Goal: Task Accomplishment & Management: Use online tool/utility

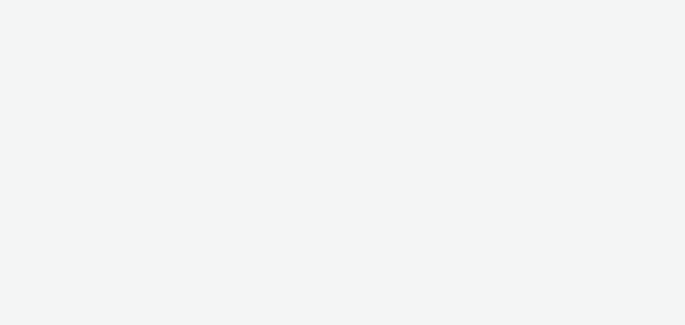
select select "76ad0396-c468-4d1d-af63-4d32e1bf98e8"
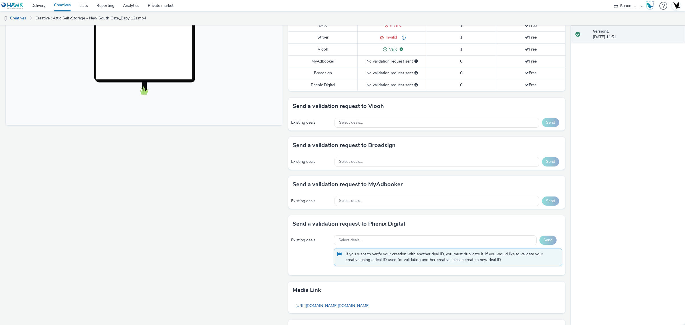
scroll to position [178, 0]
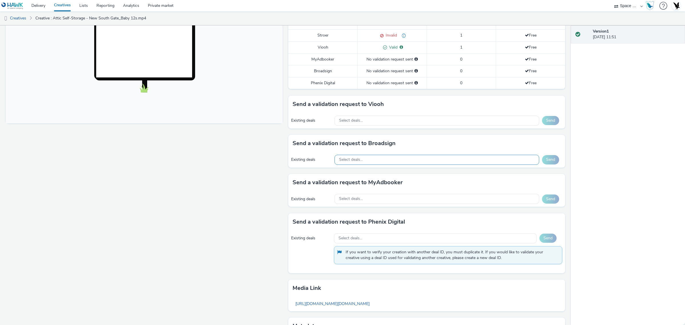
click at [381, 163] on div "Select deals..." at bounding box center [436, 160] width 205 height 10
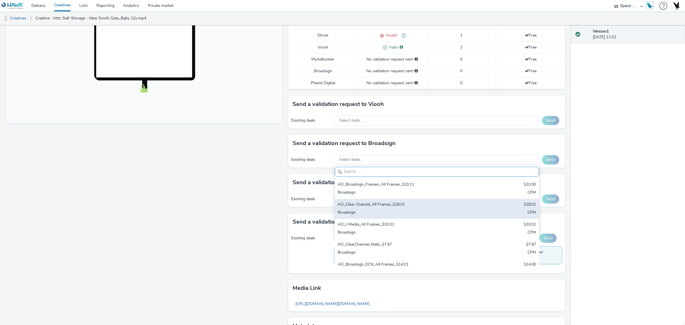
click at [391, 210] on div "Broadsign" at bounding box center [402, 212] width 131 height 7
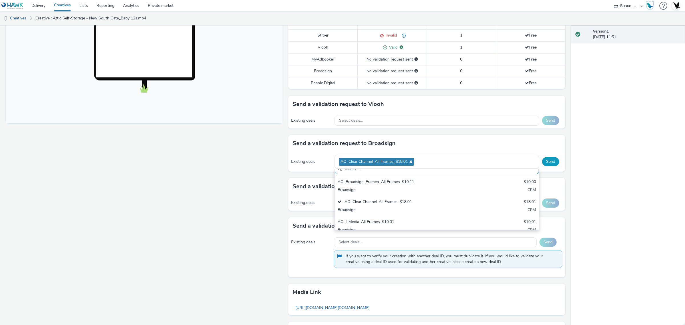
click at [547, 164] on button "Send" at bounding box center [550, 161] width 17 height 9
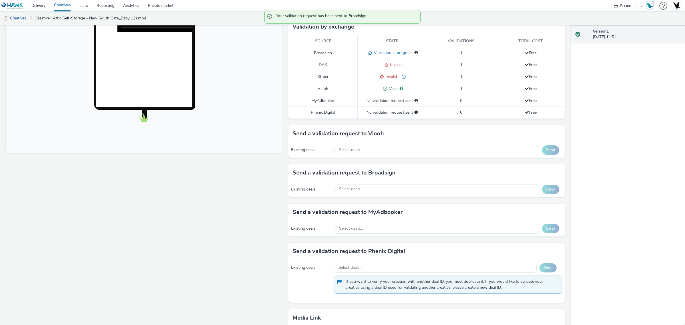
scroll to position [107, 0]
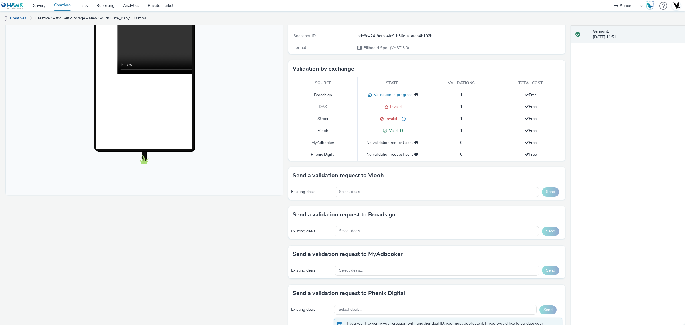
click at [22, 21] on link "Creatives" at bounding box center [14, 18] width 29 height 14
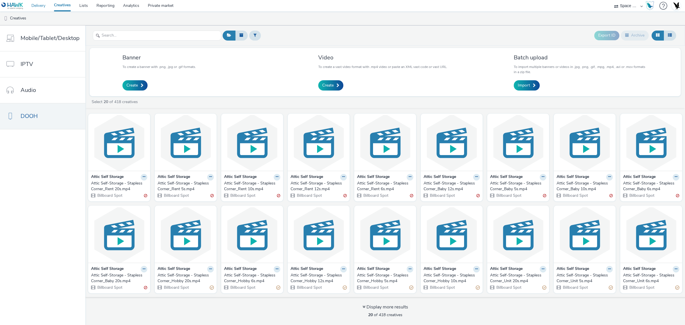
click at [38, 1] on link "Delivery" at bounding box center [38, 5] width 23 height 11
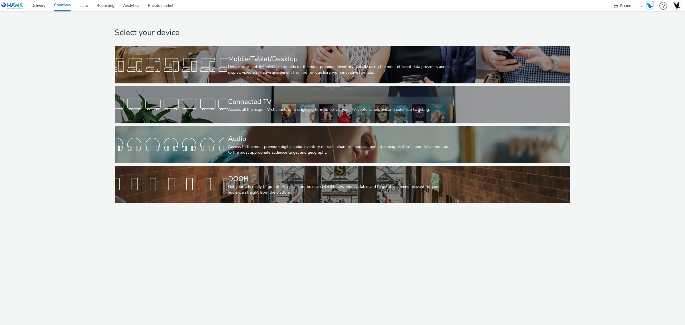
select select "76ad0396-c468-4d1d-af63-4d32e1bf98e8"
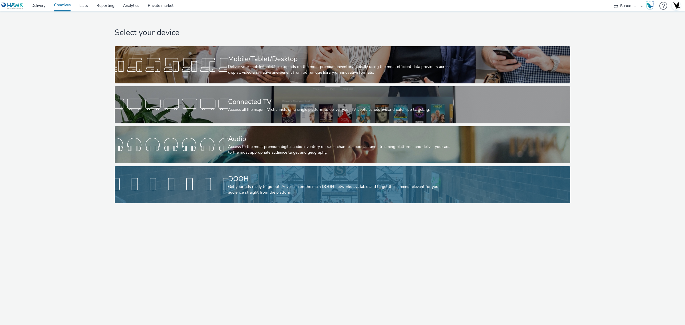
click at [305, 193] on div "Get your ads ready to go out! Advertise on the main DOOH networks available and…" at bounding box center [341, 190] width 226 height 12
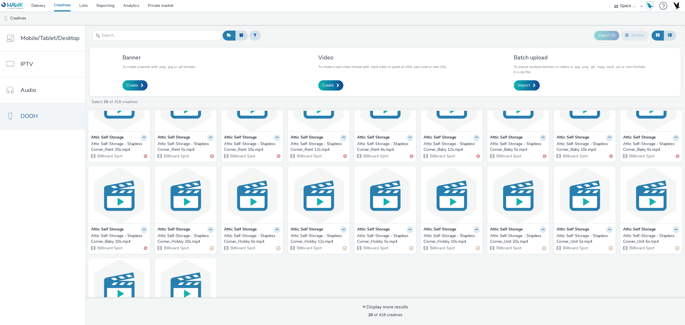
scroll to position [91, 0]
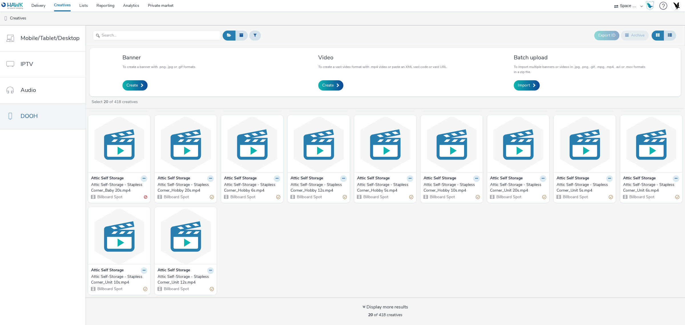
click at [185, 272] on strong "Attic Self Storage" at bounding box center [173, 270] width 33 height 7
click at [185, 259] on img at bounding box center [185, 236] width 59 height 56
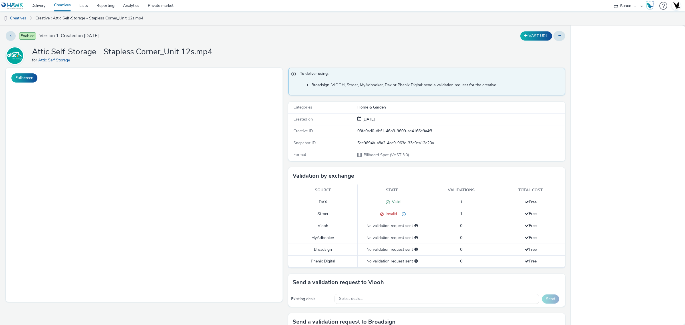
scroll to position [107, 0]
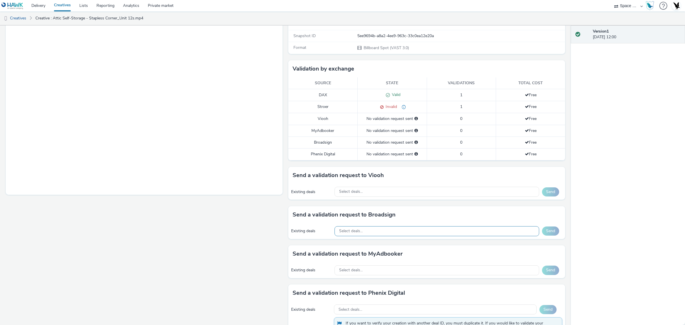
click at [396, 231] on div "Select deals..." at bounding box center [436, 231] width 205 height 10
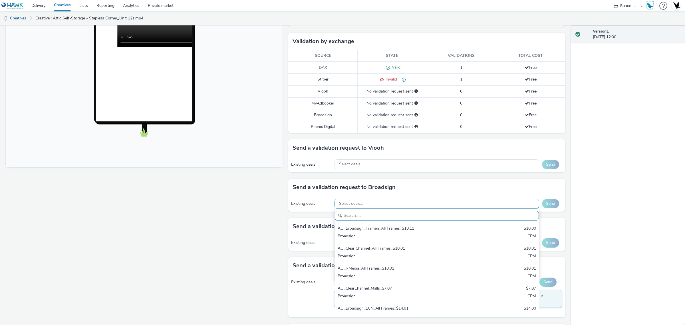
scroll to position [143, 0]
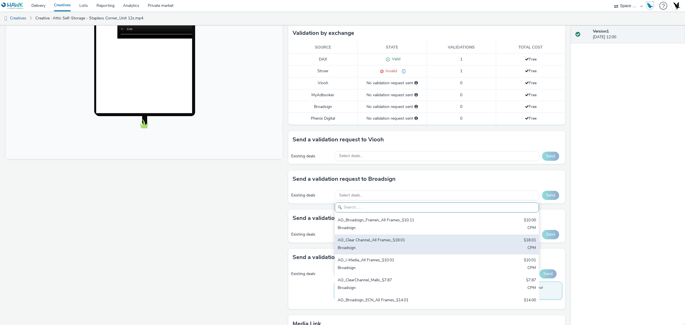
click at [394, 248] on div "Broadsign" at bounding box center [402, 248] width 131 height 7
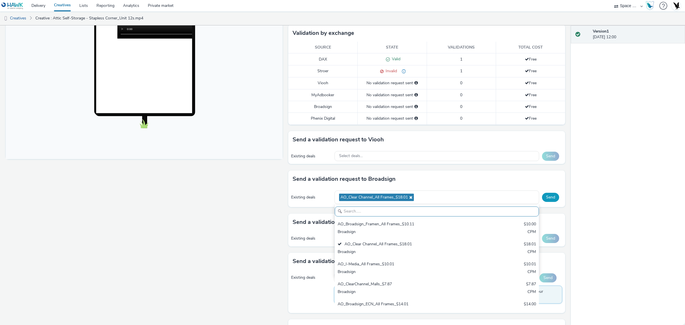
click at [543, 198] on button "Send" at bounding box center [550, 197] width 17 height 9
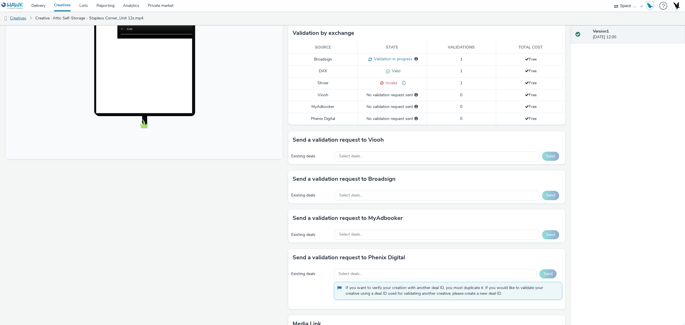
click at [19, 17] on link "Creatives" at bounding box center [14, 18] width 29 height 14
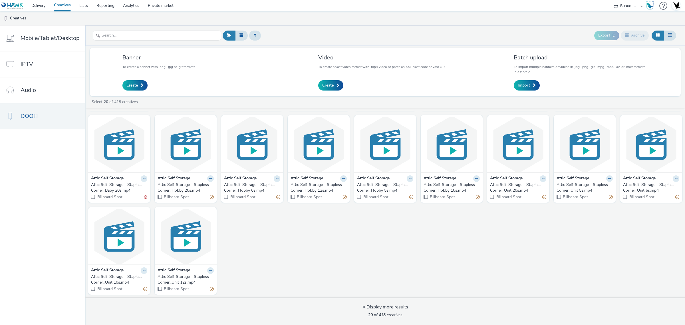
scroll to position [91, 0]
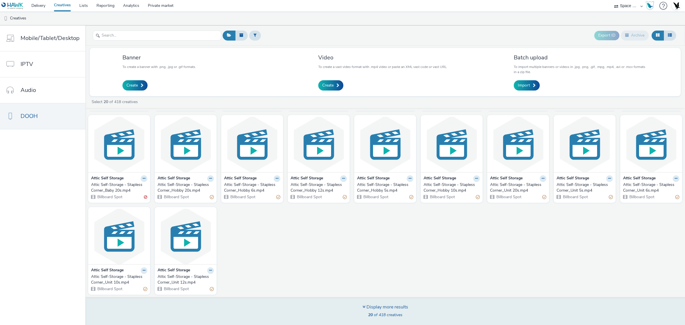
click at [377, 306] on div "Display more results" at bounding box center [385, 307] width 46 height 7
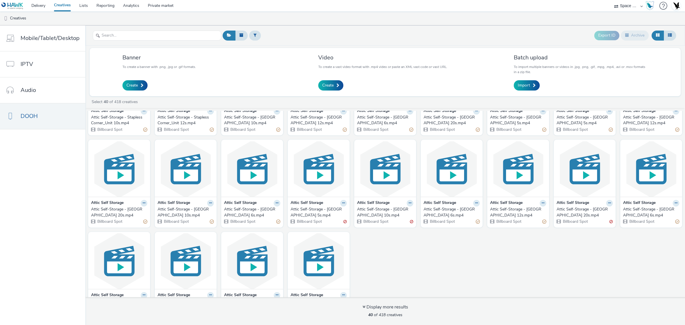
scroll to position [275, 0]
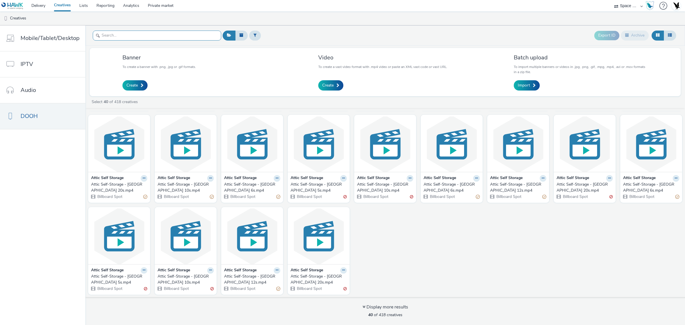
click at [163, 36] on input "text" at bounding box center [157, 36] width 128 height 10
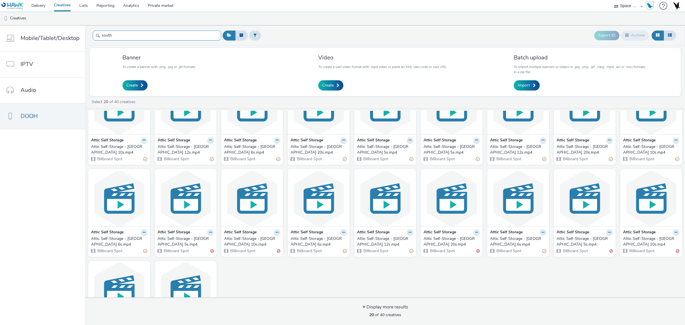
scroll to position [91, 0]
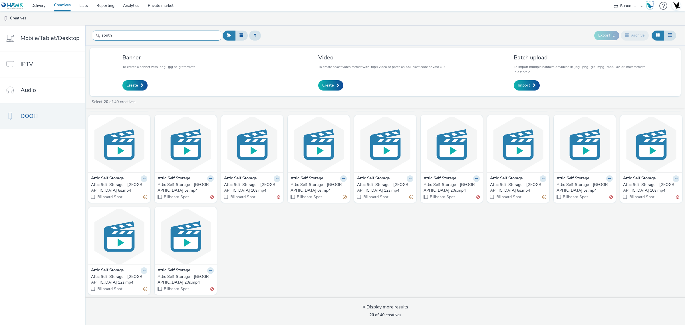
type input "south"
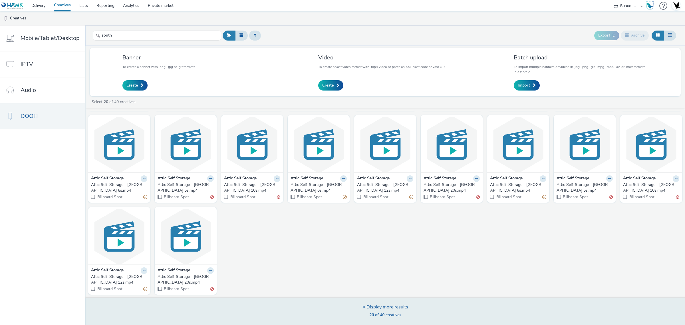
click at [390, 308] on div "Display more results" at bounding box center [385, 307] width 46 height 7
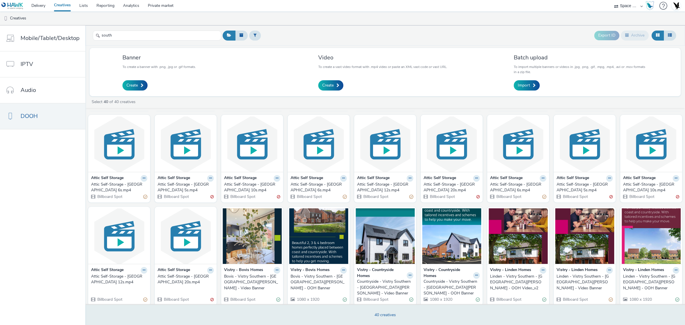
drag, startPoint x: 120, startPoint y: 276, endPoint x: 107, endPoint y: 274, distance: 12.9
drag, startPoint x: 107, startPoint y: 274, endPoint x: 96, endPoint y: 270, distance: 12.3
drag, startPoint x: 96, startPoint y: 270, endPoint x: 96, endPoint y: 278, distance: 8.6
drag, startPoint x: 367, startPoint y: 177, endPoint x: 369, endPoint y: 183, distance: 6.9
drag, startPoint x: 327, startPoint y: 185, endPoint x: 341, endPoint y: 189, distance: 14.5
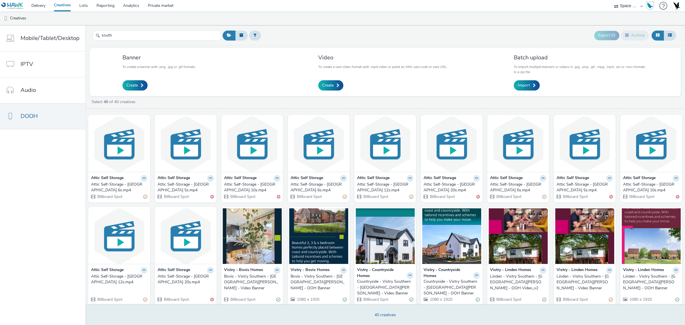
click at [341, 189] on div "Attic Self-Storage - New South Gate_Baby 6s.mp4" at bounding box center [317, 187] width 54 height 12
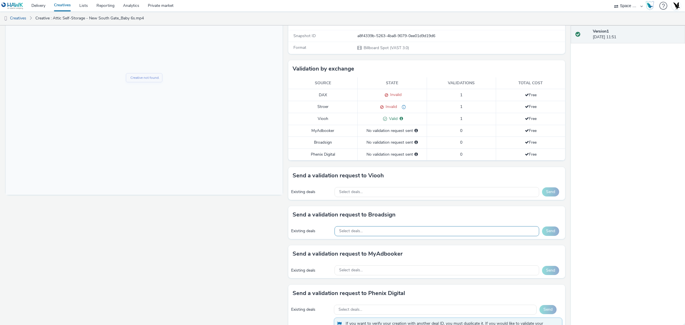
click at [421, 234] on div "Select deals..." at bounding box center [436, 231] width 205 height 10
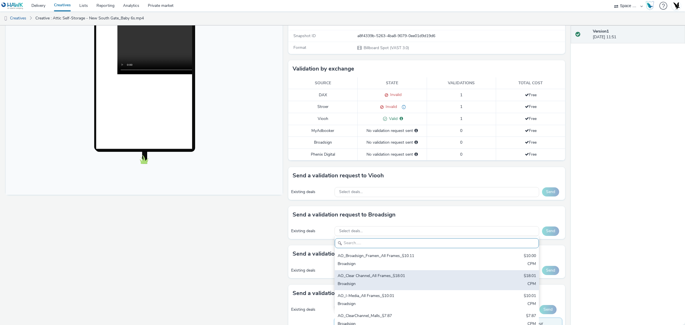
click at [429, 278] on div "AO_Clear Channel_All Frames_$18.01" at bounding box center [402, 276] width 131 height 7
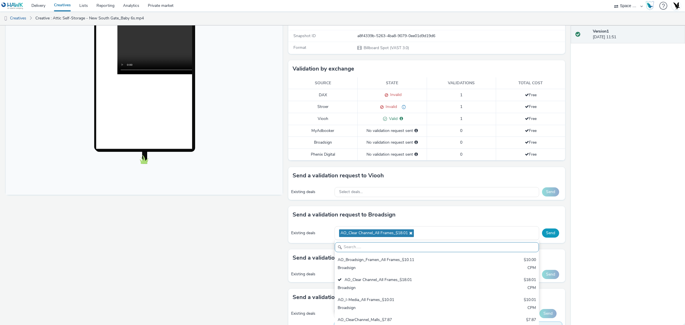
click at [543, 237] on button "Send" at bounding box center [550, 232] width 17 height 9
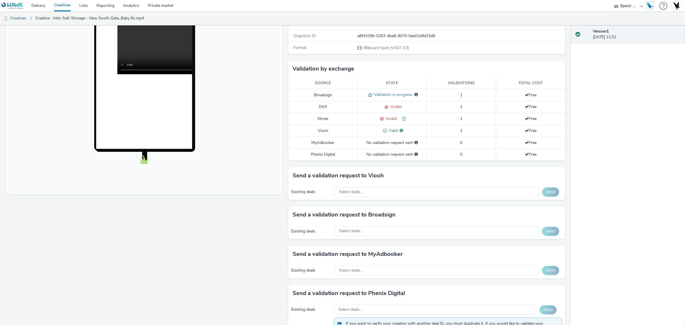
click at [60, 3] on link "Creatives" at bounding box center [62, 5] width 25 height 11
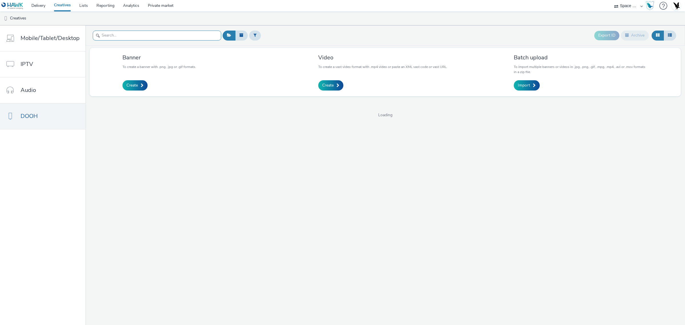
click at [143, 33] on input "text" at bounding box center [157, 36] width 128 height 10
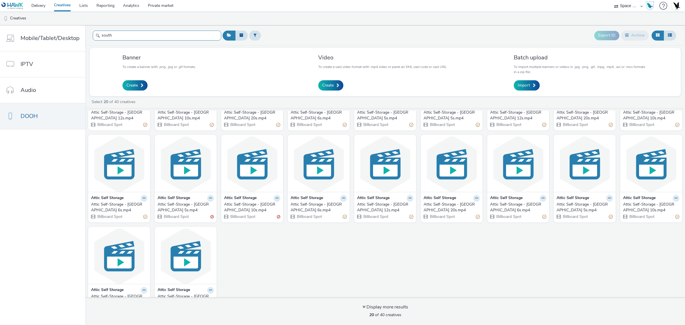
scroll to position [91, 0]
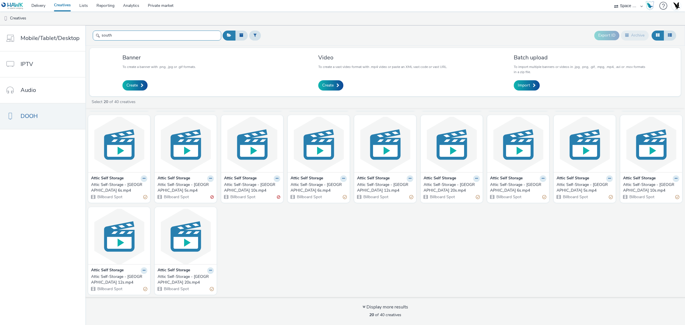
type input "south"
drag, startPoint x: 243, startPoint y: 181, endPoint x: 242, endPoint y: 187, distance: 5.8
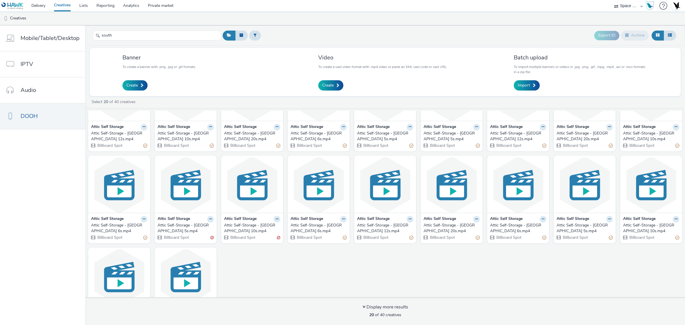
scroll to position [0, 0]
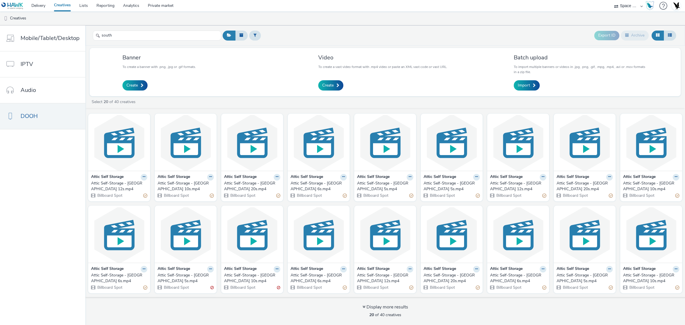
drag, startPoint x: 582, startPoint y: 180, endPoint x: 582, endPoint y: 188, distance: 8.0
drag, startPoint x: 325, startPoint y: 180, endPoint x: 317, endPoint y: 185, distance: 9.7
drag, startPoint x: 120, startPoint y: 179, endPoint x: 119, endPoint y: 189, distance: 10.3
click at [46, 4] on link "Delivery" at bounding box center [38, 5] width 23 height 11
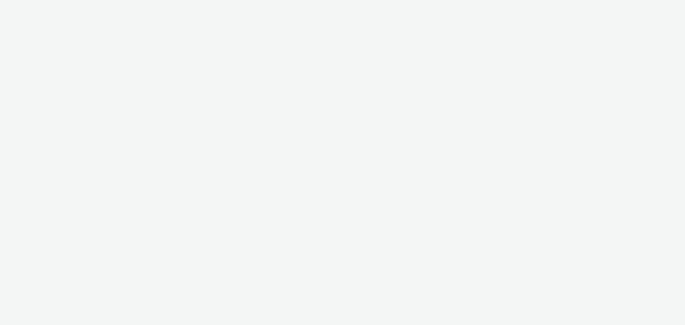
select select "76ad0396-c468-4d1d-af63-4d32e1bf98e8"
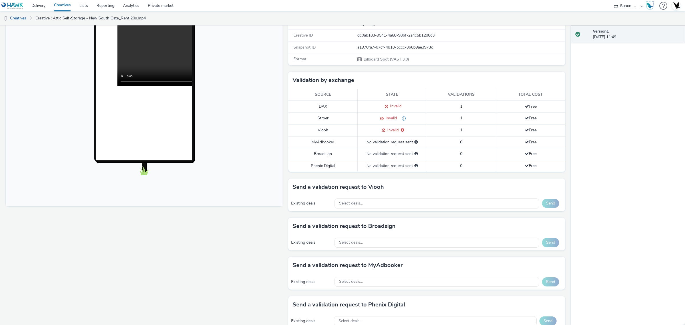
scroll to position [107, 0]
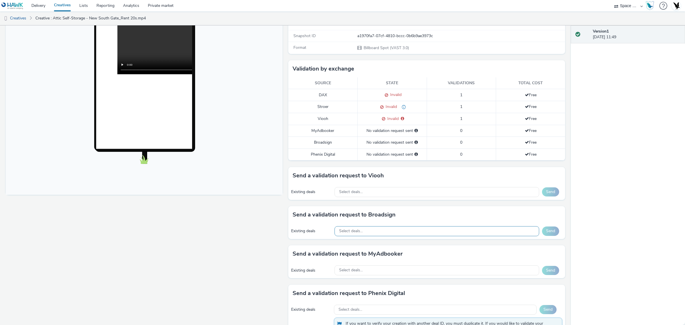
click at [397, 231] on div "Select deals..." at bounding box center [436, 231] width 205 height 10
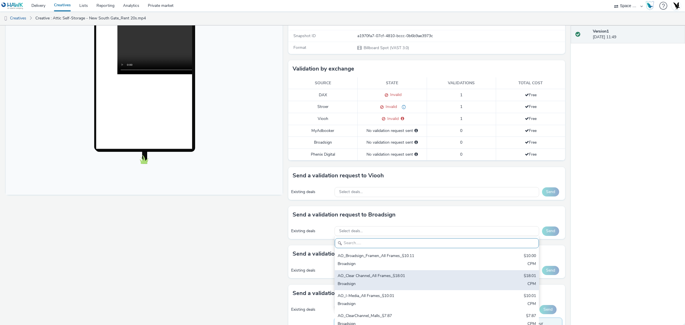
click at [411, 277] on div "AO_Clear Channel_All Frames_$18.01" at bounding box center [402, 276] width 131 height 7
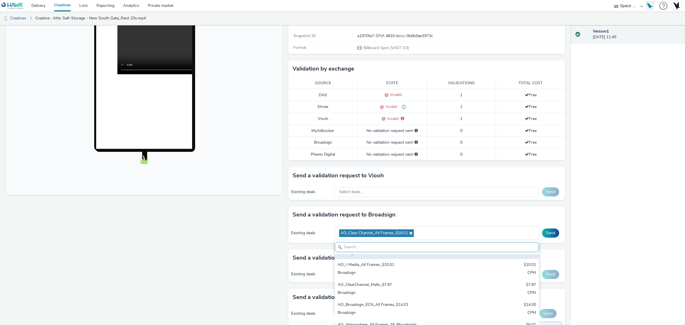
scroll to position [36, 0]
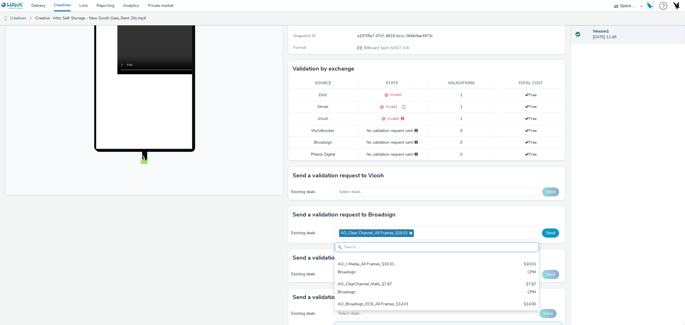
click at [547, 234] on button "Send" at bounding box center [550, 232] width 17 height 9
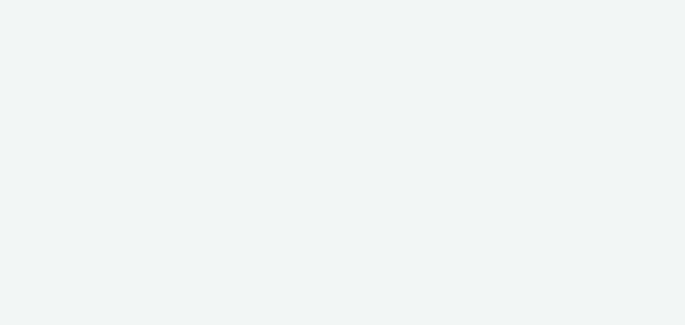
select select "76ad0396-c468-4d1d-af63-4d32e1bf98e8"
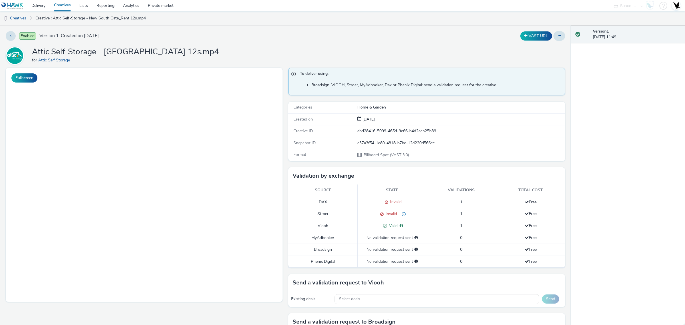
scroll to position [143, 0]
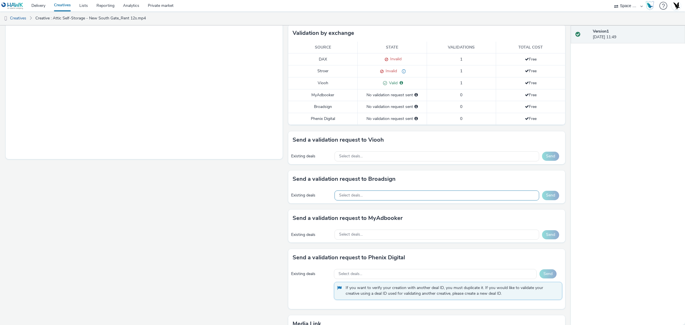
click at [386, 198] on div "Select deals..." at bounding box center [436, 195] width 205 height 10
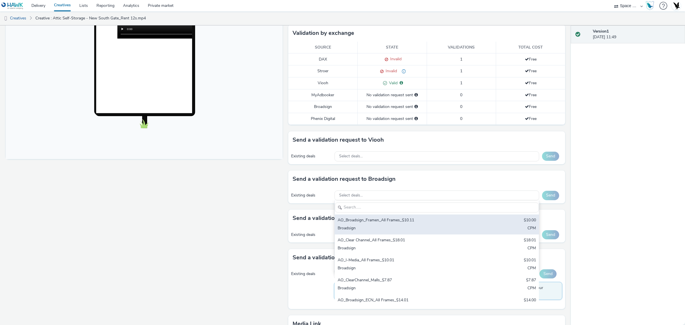
scroll to position [0, 0]
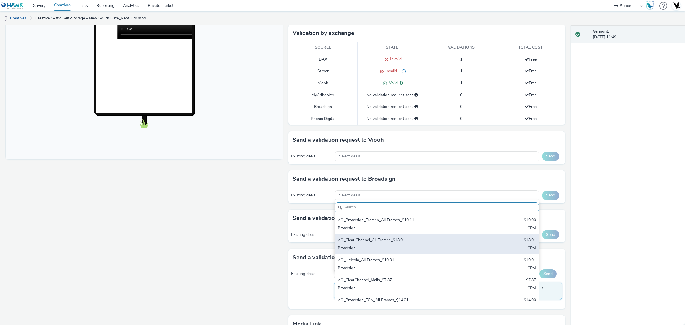
click at [380, 242] on div "AO_Clear Channel_All Frames_$18.01" at bounding box center [402, 240] width 131 height 7
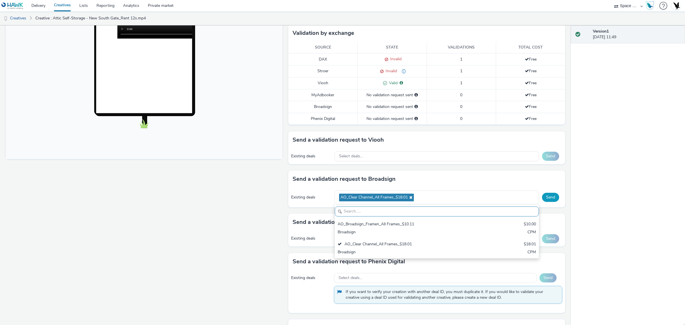
click at [542, 199] on button "Send" at bounding box center [550, 197] width 17 height 9
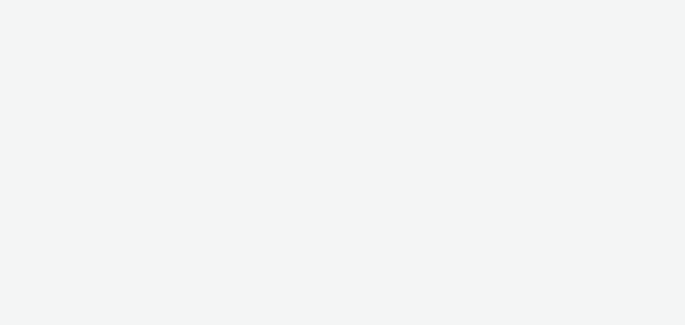
select select "76ad0396-c468-4d1d-af63-4d32e1bf98e8"
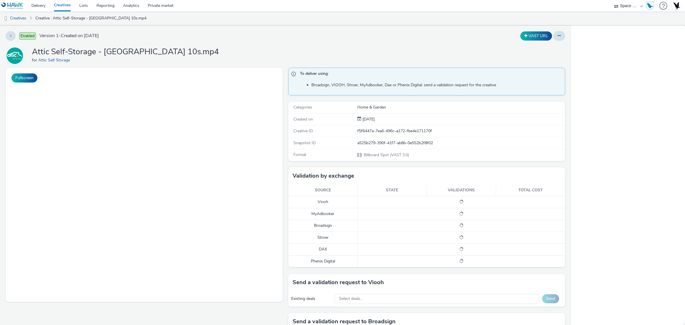
scroll to position [71, 0]
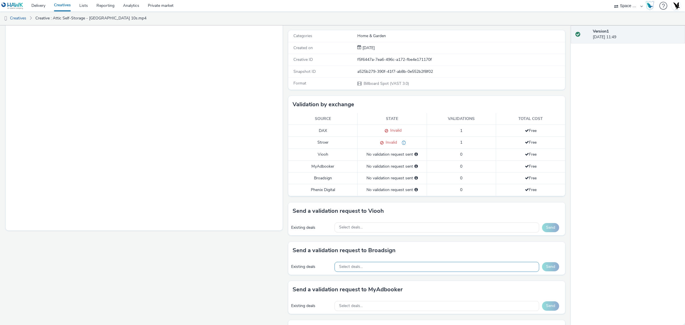
click at [410, 266] on div "Select deals..." at bounding box center [436, 267] width 205 height 10
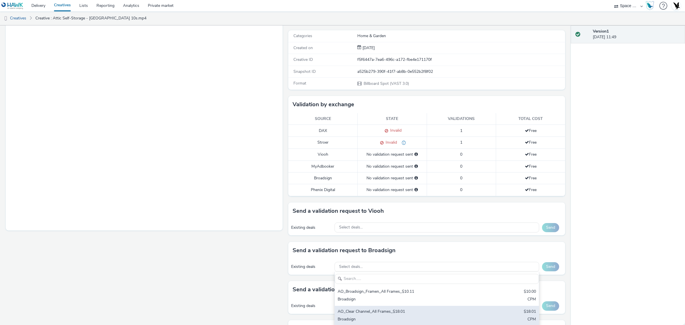
drag, startPoint x: 409, startPoint y: 313, endPoint x: 426, endPoint y: 313, distance: 16.8
click at [409, 313] on div "AO_Clear Channel_All Frames_$18.01" at bounding box center [402, 311] width 131 height 7
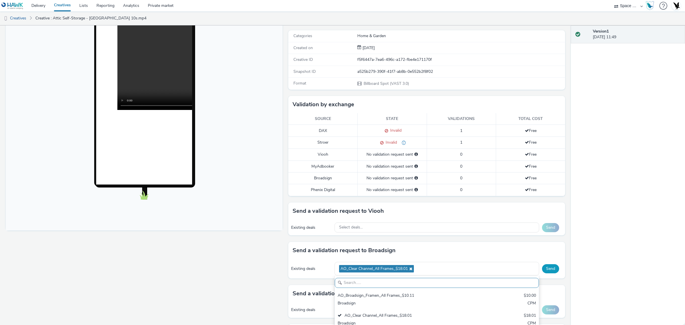
click at [542, 270] on button "Send" at bounding box center [550, 268] width 17 height 9
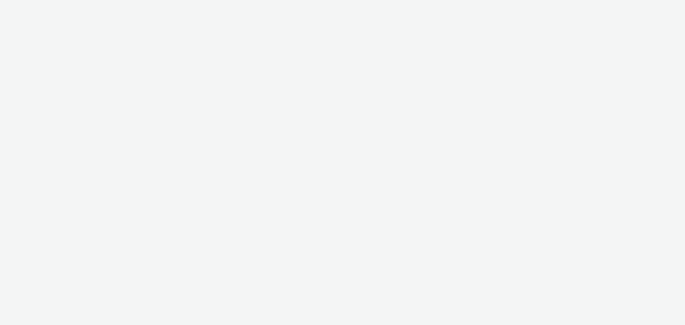
select select "76ad0396-c468-4d1d-af63-4d32e1bf98e8"
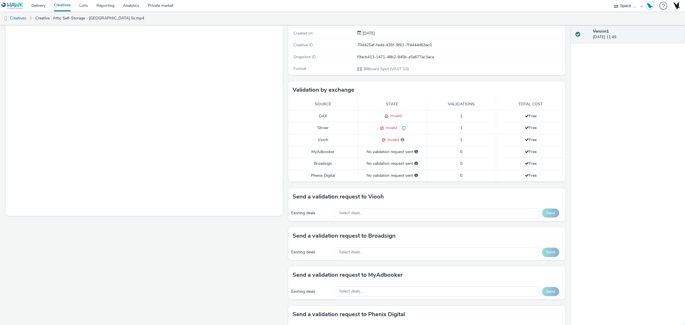
scroll to position [143, 0]
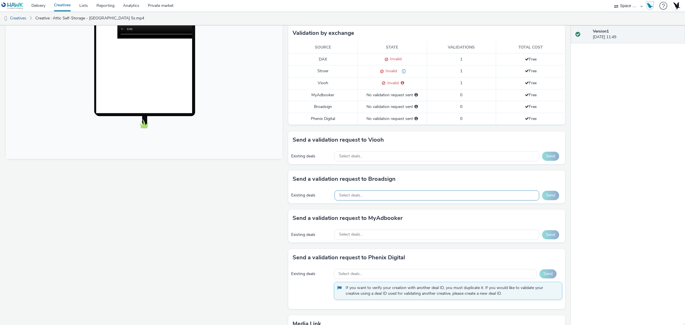
click at [446, 191] on div "Select deals..." at bounding box center [436, 195] width 205 height 10
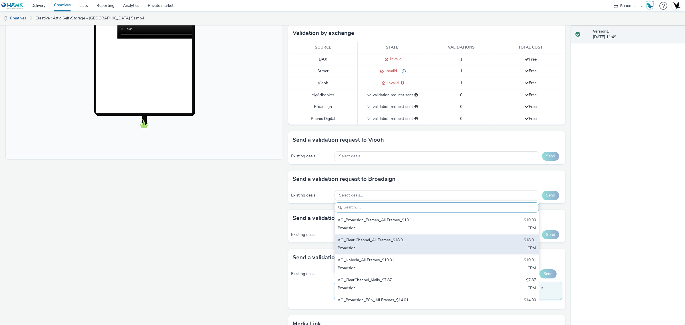
click at [426, 241] on div "AO_Clear Channel_All Frames_$18.01" at bounding box center [402, 240] width 131 height 7
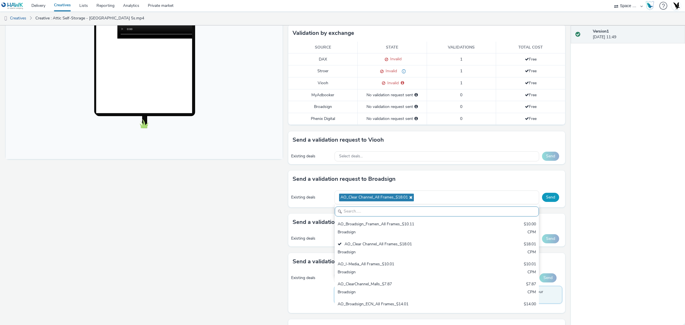
click at [542, 196] on button "Send" at bounding box center [550, 197] width 17 height 9
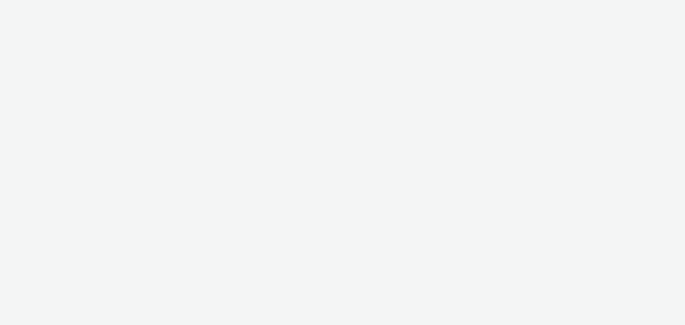
select select "76ad0396-c468-4d1d-af63-4d32e1bf98e8"
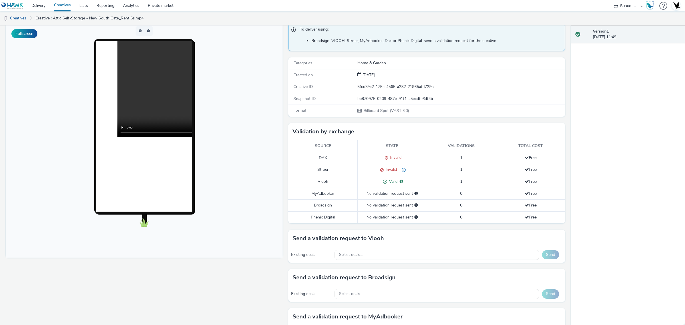
scroll to position [107, 0]
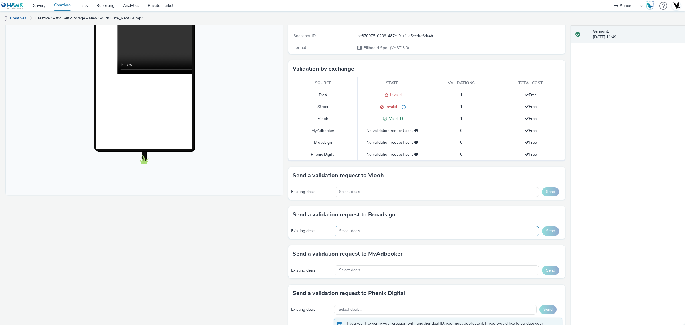
click at [387, 232] on div "Select deals..." at bounding box center [436, 231] width 205 height 10
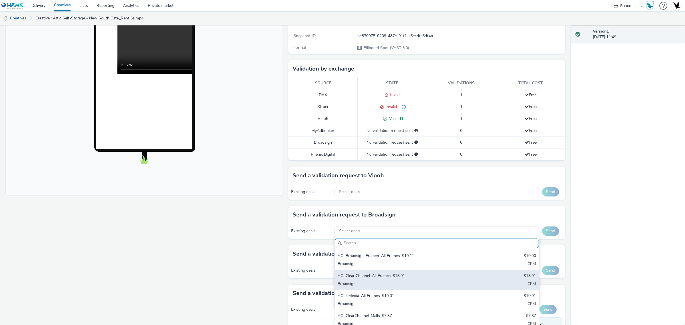
click at [405, 276] on div "AO_Clear Channel_All Frames_$18.01" at bounding box center [402, 276] width 131 height 7
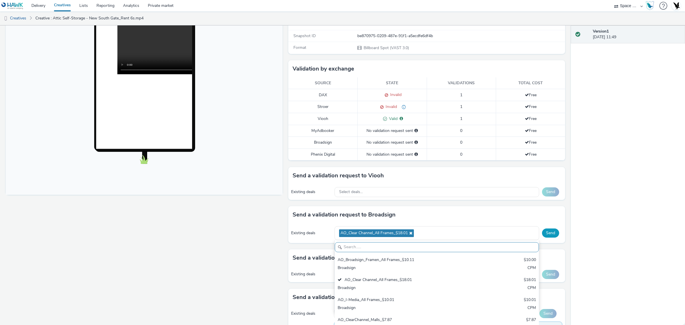
click at [550, 234] on button "Send" at bounding box center [550, 232] width 17 height 9
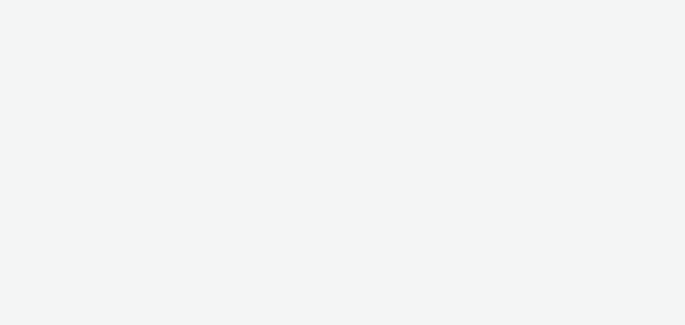
select select "76ad0396-c468-4d1d-af63-4d32e1bf98e8"
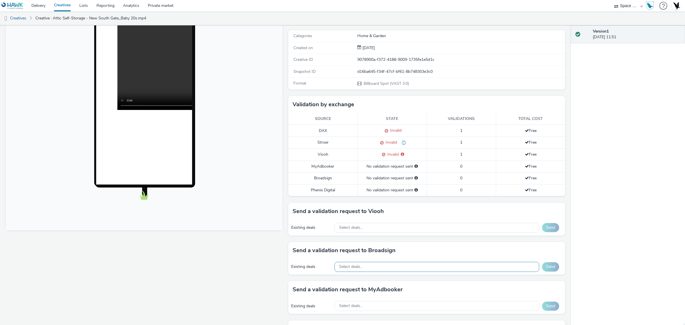
click at [409, 267] on div "Select deals..." at bounding box center [436, 267] width 205 height 10
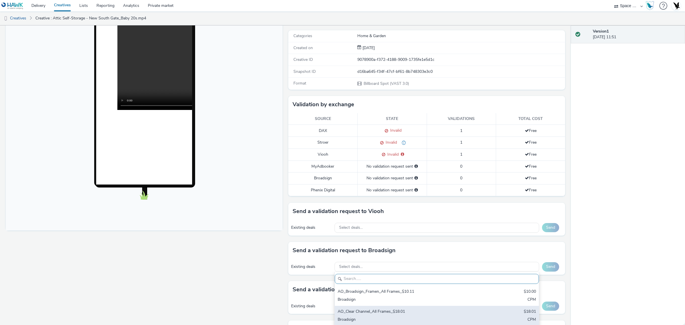
click at [405, 317] on div "Broadsign" at bounding box center [402, 319] width 131 height 7
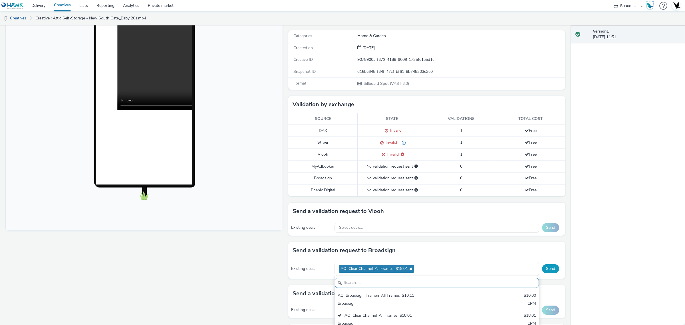
drag, startPoint x: 558, startPoint y: 269, endPoint x: 549, endPoint y: 270, distance: 8.3
click at [555, 270] on div "Existing deals AO_Clear Channel_All Frames_$18.01 AO_Broadsign_Framen_All Frame…" at bounding box center [426, 269] width 277 height 20
click at [549, 270] on button "Send" at bounding box center [550, 268] width 17 height 9
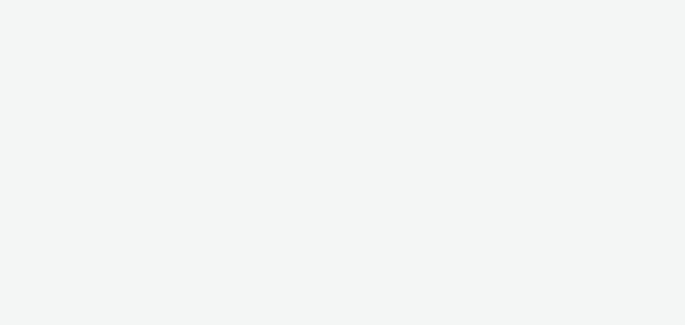
select select "76ad0396-c468-4d1d-af63-4d32e1bf98e8"
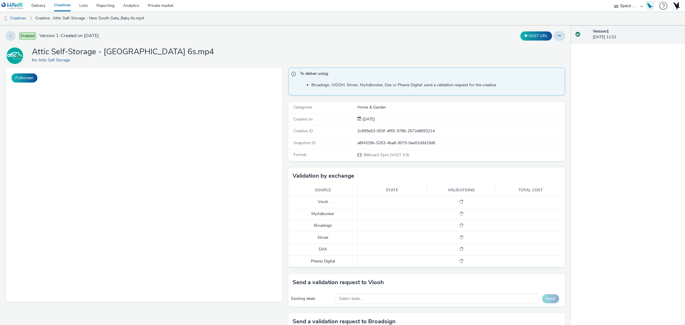
select select "76ad0396-c468-4d1d-af63-4d32e1bf98e8"
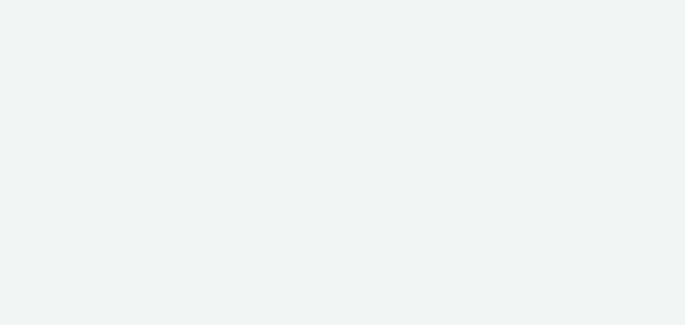
select select "76ad0396-c468-4d1d-af63-4d32e1bf98e8"
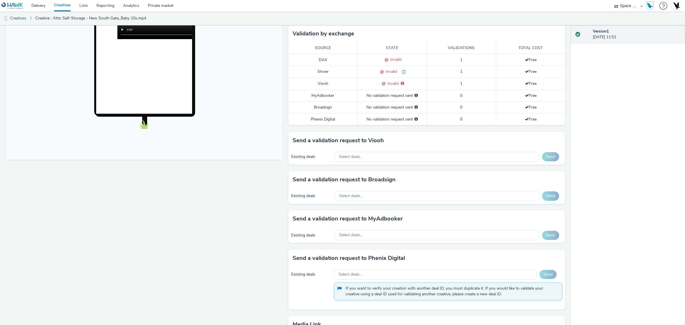
scroll to position [143, 0]
click at [397, 191] on div "Select deals..." at bounding box center [436, 195] width 205 height 10
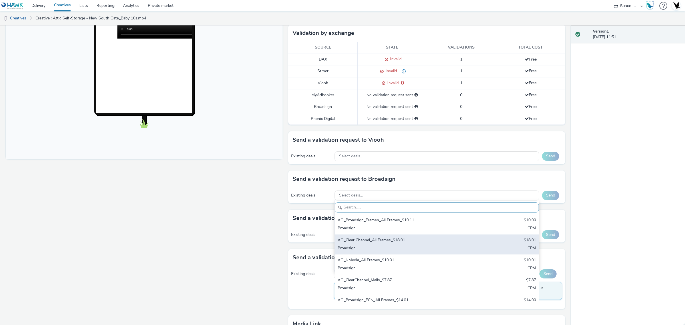
click at [386, 242] on div "AO_Clear Channel_All Frames_$18.01" at bounding box center [402, 240] width 131 height 7
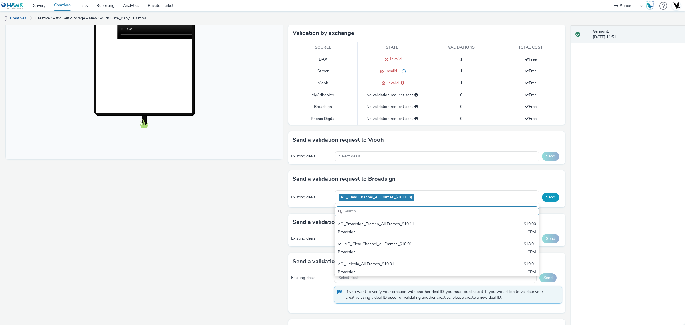
click at [543, 199] on button "Send" at bounding box center [550, 197] width 17 height 9
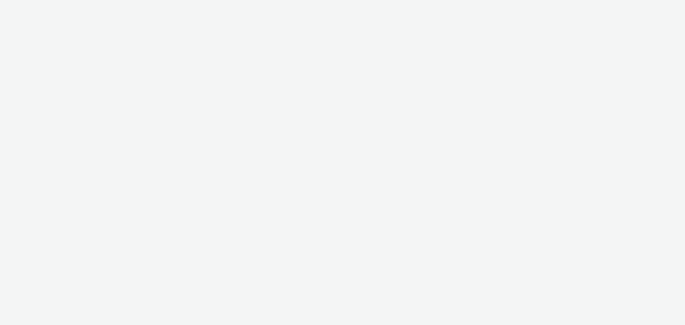
select select "76ad0396-c468-4d1d-af63-4d32e1bf98e8"
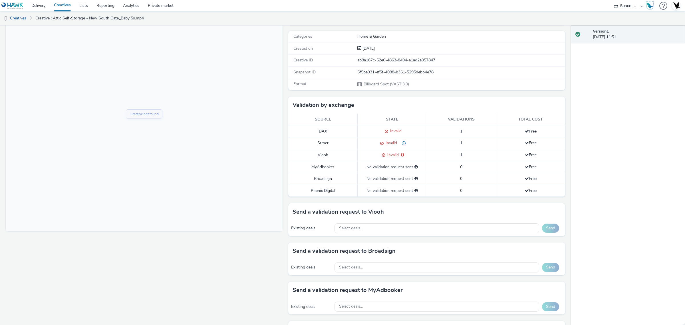
scroll to position [71, 0]
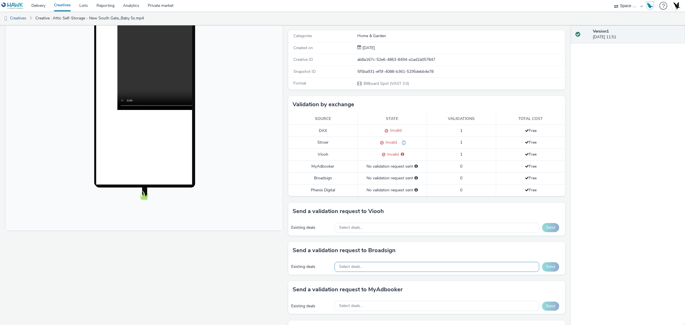
click at [436, 270] on div "Select deals..." at bounding box center [436, 267] width 205 height 10
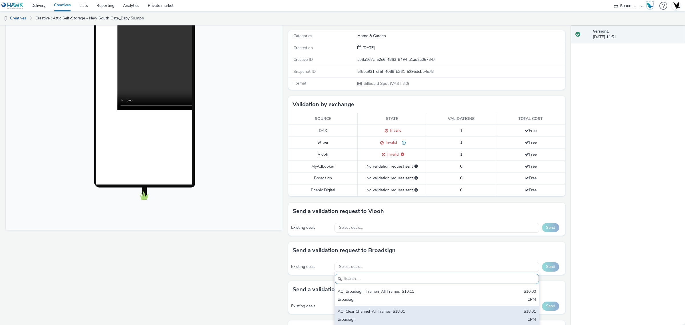
click at [463, 310] on div "AO_Clear Channel_All Frames_$18.01 $18.01 Broadsign CPM" at bounding box center [437, 316] width 204 height 20
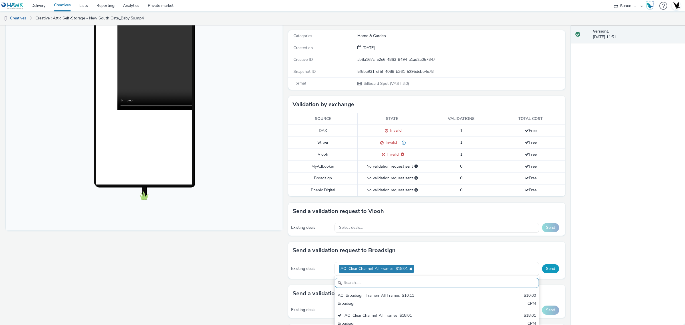
click at [549, 270] on button "Send" at bounding box center [550, 268] width 17 height 9
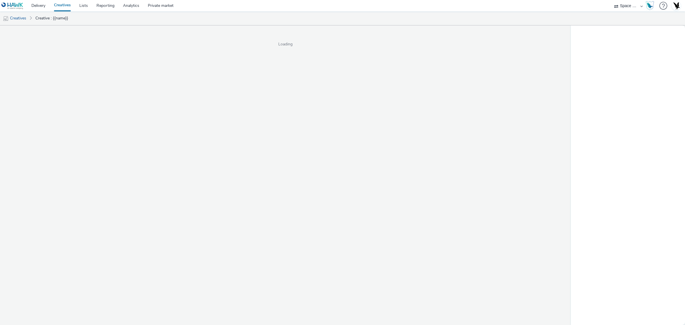
select select "76ad0396-c468-4d1d-af63-4d32e1bf98e8"
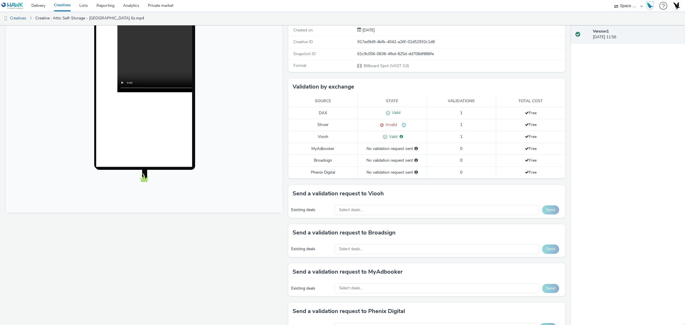
scroll to position [143, 0]
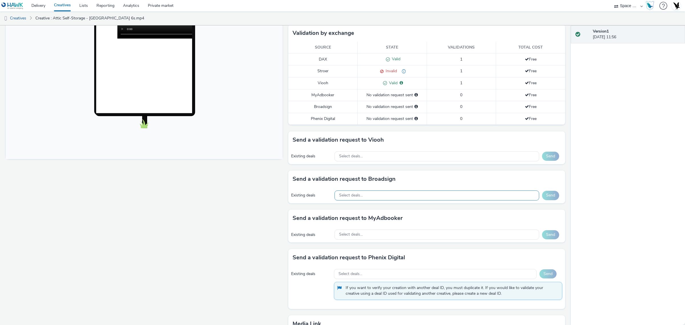
click at [415, 191] on div "Select deals..." at bounding box center [436, 195] width 205 height 10
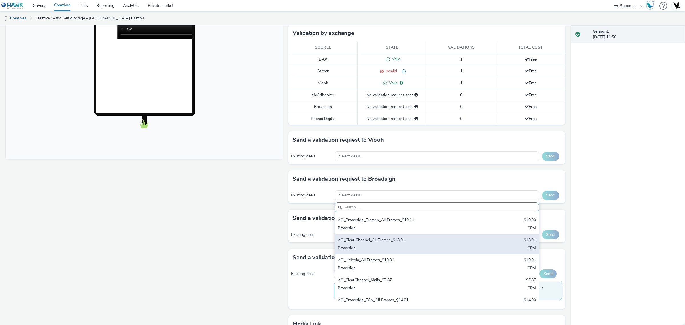
click at [408, 241] on div "AO_Clear Channel_All Frames_$18.01" at bounding box center [402, 240] width 131 height 7
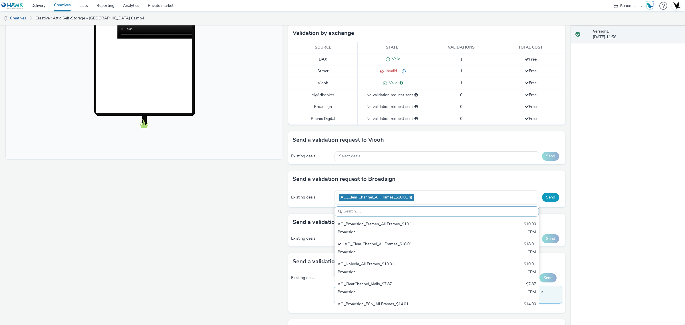
click at [542, 200] on button "Send" at bounding box center [550, 197] width 17 height 9
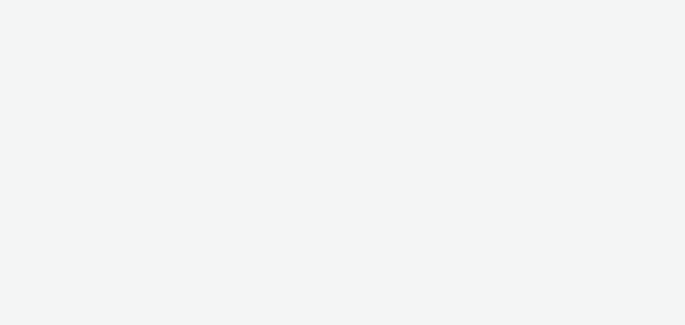
select select "76ad0396-c468-4d1d-af63-4d32e1bf98e8"
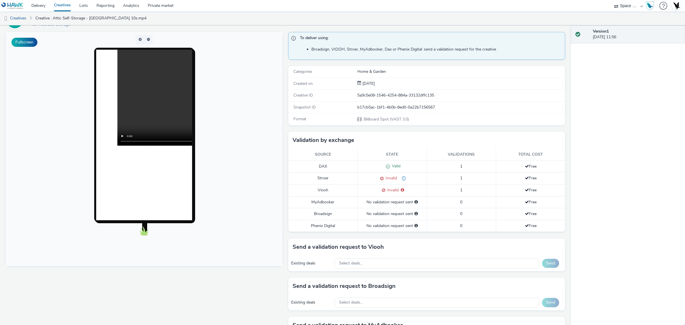
scroll to position [107, 0]
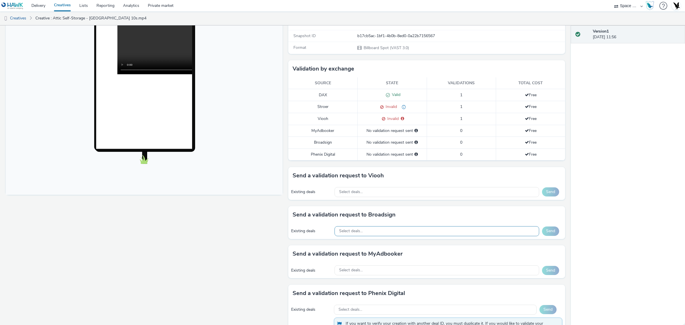
click at [380, 228] on div "Select deals..." at bounding box center [436, 231] width 205 height 10
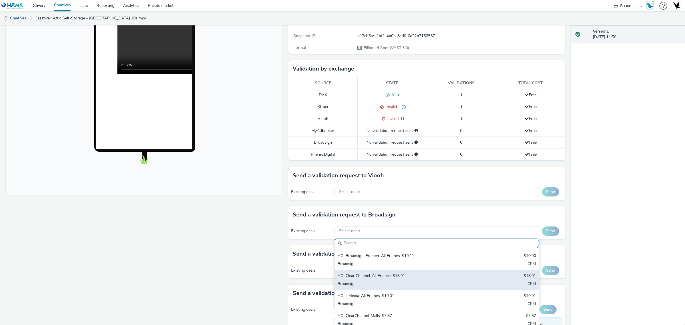
click at [384, 275] on div "AO_Clear Channel_All Frames_$18.01" at bounding box center [402, 276] width 131 height 7
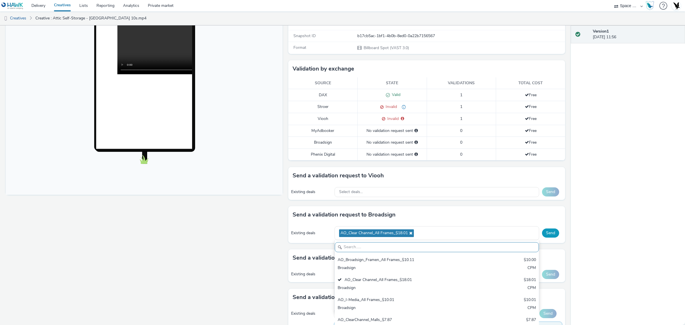
click at [547, 234] on button "Send" at bounding box center [550, 232] width 17 height 9
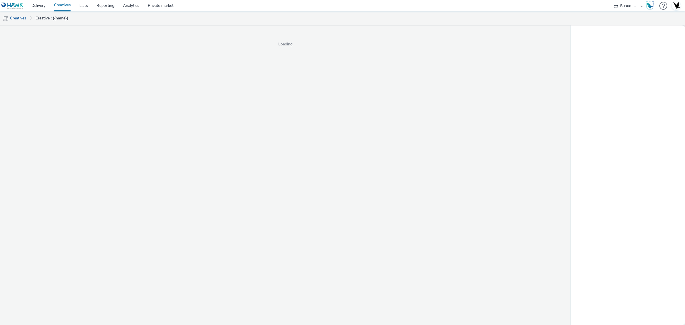
select select "76ad0396-c468-4d1d-af63-4d32e1bf98e8"
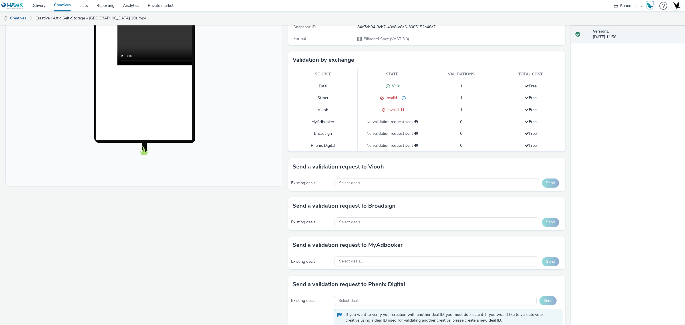
scroll to position [178, 0]
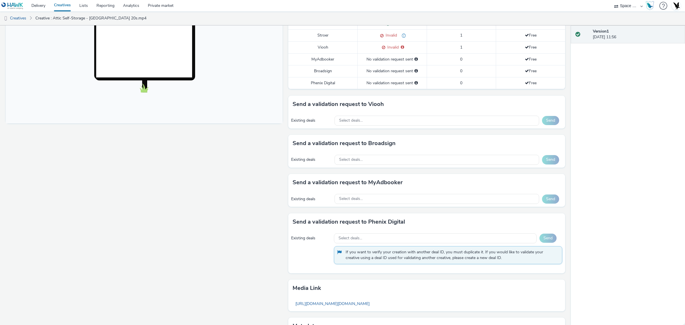
click at [384, 155] on div "Existing deals Select deals... Send" at bounding box center [426, 160] width 277 height 16
click at [381, 161] on div "Select deals..." at bounding box center [436, 160] width 205 height 10
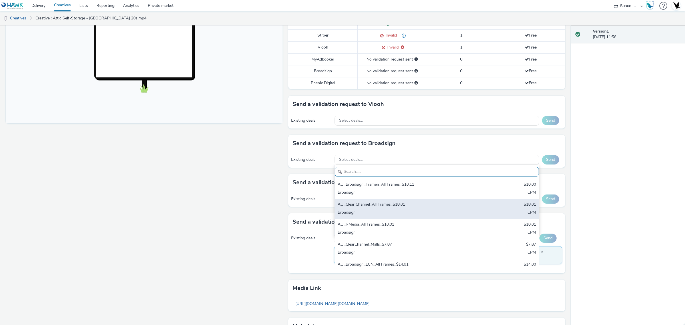
click at [386, 204] on div "AO_Clear Channel_All Frames_$18.01" at bounding box center [402, 204] width 131 height 7
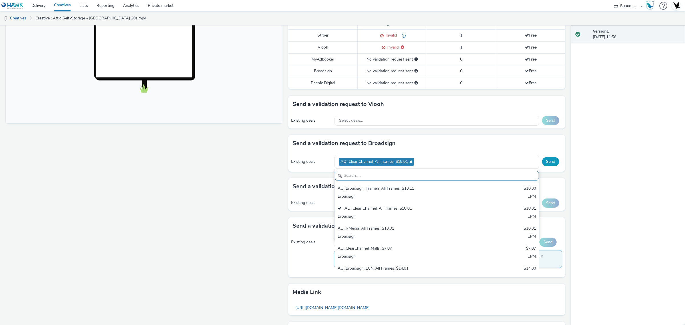
click at [548, 163] on button "Send" at bounding box center [550, 161] width 17 height 9
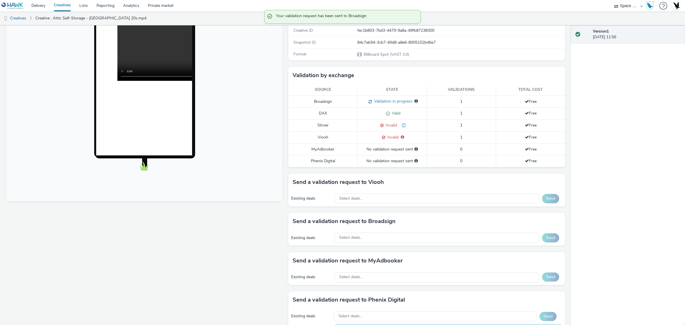
scroll to position [36, 0]
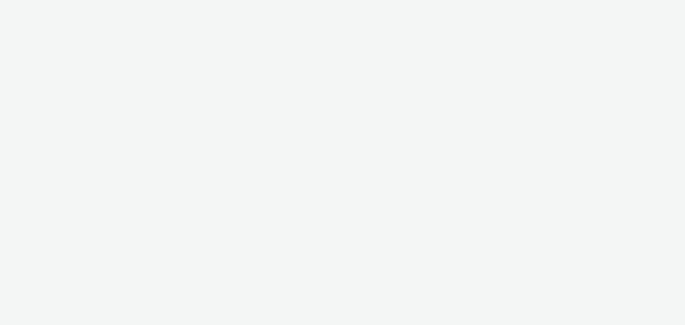
select select "76ad0396-c468-4d1d-af63-4d32e1bf98e8"
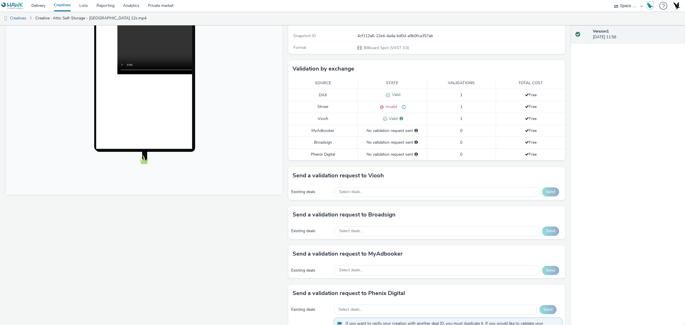
click at [407, 238] on div "Existing deals Select deals... Send" at bounding box center [426, 231] width 277 height 16
click at [407, 237] on div "Existing deals Select deals... Send" at bounding box center [426, 231] width 277 height 16
click at [408, 230] on div "Select deals..." at bounding box center [436, 231] width 205 height 10
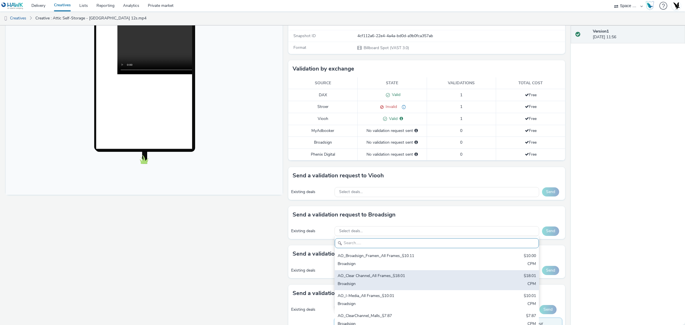
click at [417, 272] on div "AO_Clear Channel_All Frames_$18.01 $18.01 Broadsign CPM" at bounding box center [437, 280] width 204 height 20
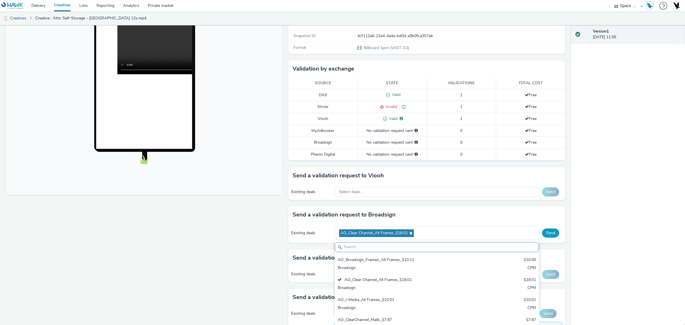
click at [542, 233] on button "Send" at bounding box center [550, 232] width 17 height 9
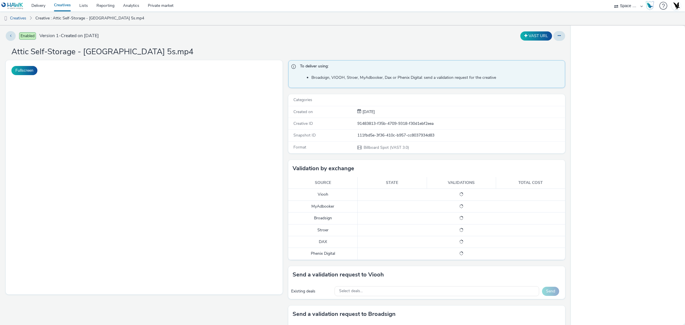
select select "76ad0396-c468-4d1d-af63-4d32e1bf98e8"
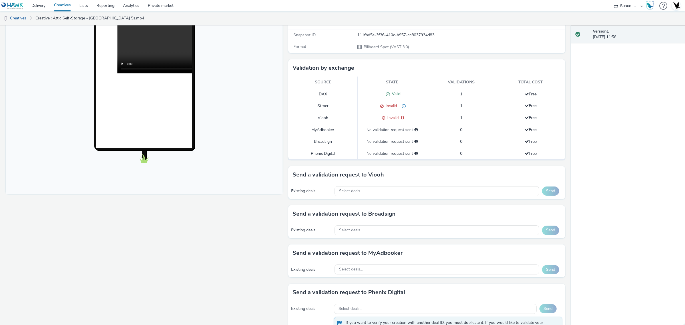
scroll to position [143, 0]
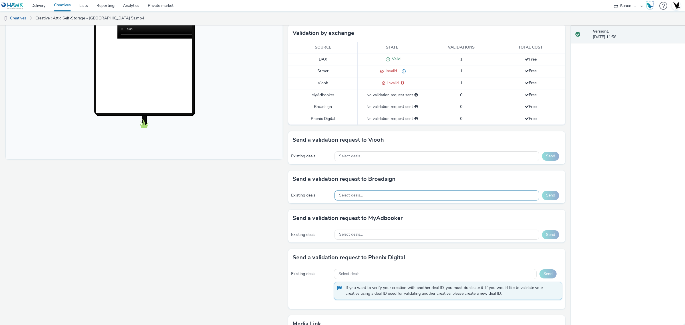
click at [429, 195] on div "Select deals..." at bounding box center [436, 195] width 205 height 10
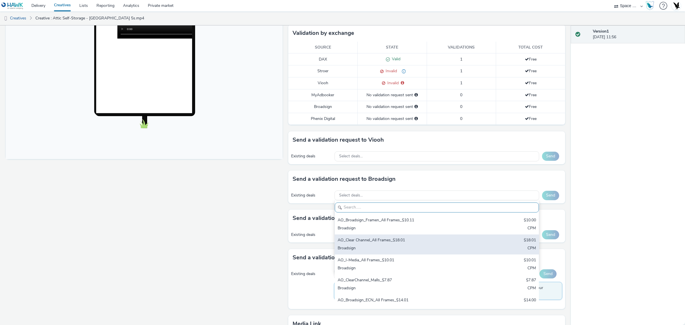
click at [404, 241] on div "AO_Clear Channel_All Frames_$18.01" at bounding box center [402, 240] width 131 height 7
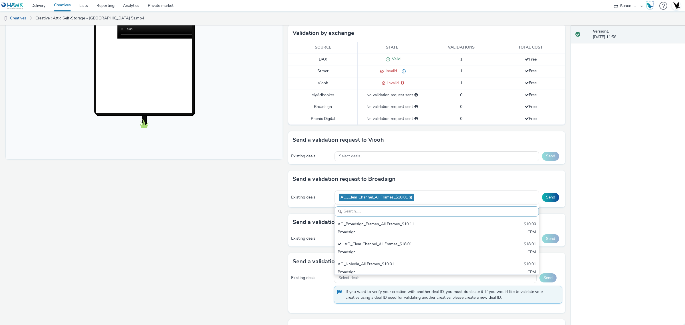
click at [555, 194] on div "Send" at bounding box center [552, 197] width 20 height 9
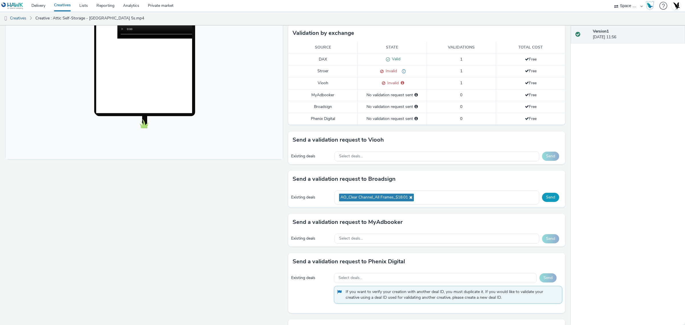
click at [542, 201] on button "Send" at bounding box center [550, 197] width 17 height 9
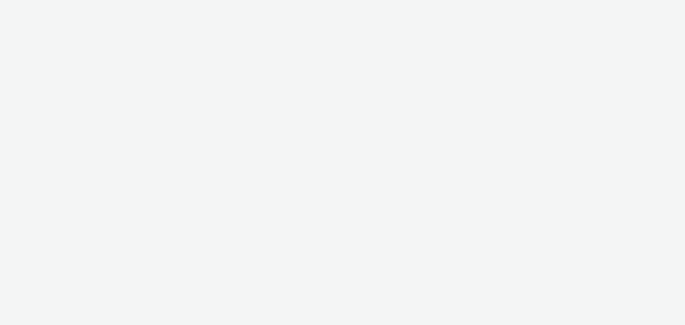
select select "76ad0396-c468-4d1d-af63-4d32e1bf98e8"
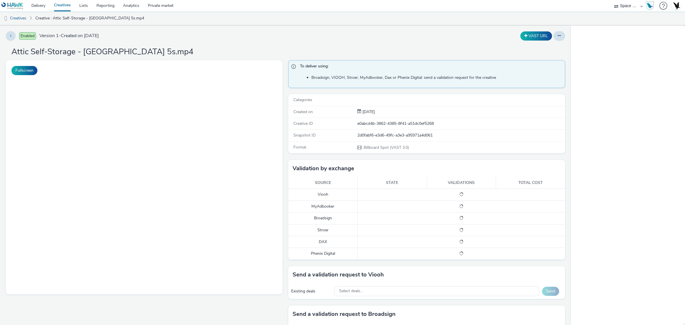
select select "76ad0396-c468-4d1d-af63-4d32e1bf98e8"
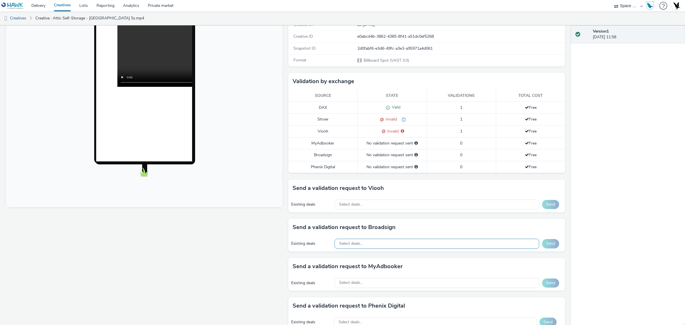
scroll to position [219, 0]
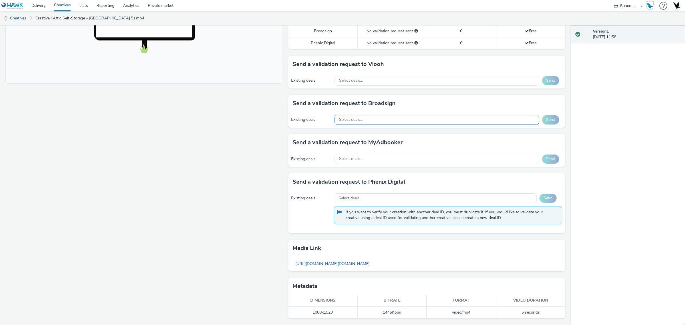
click at [447, 116] on div "Select deals..." at bounding box center [436, 120] width 205 height 10
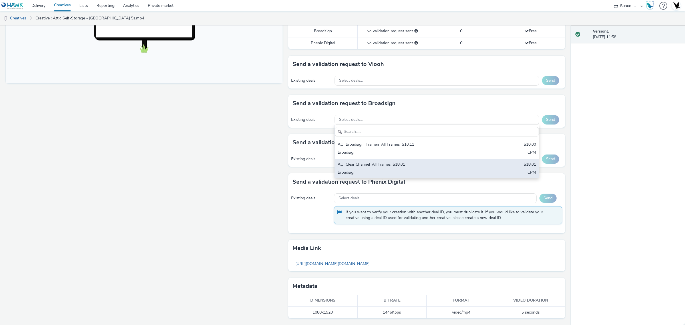
scroll to position [0, 0]
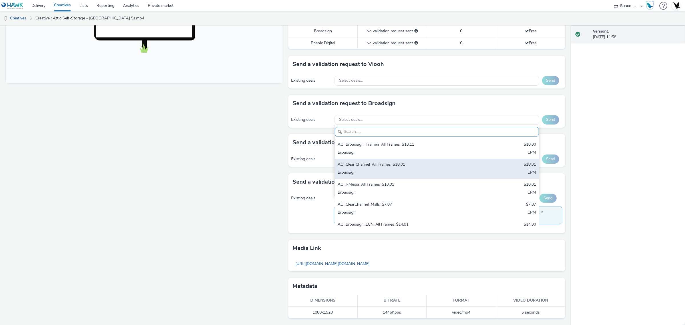
click at [457, 165] on div "AO_Clear Channel_All Frames_$18.01" at bounding box center [402, 164] width 131 height 7
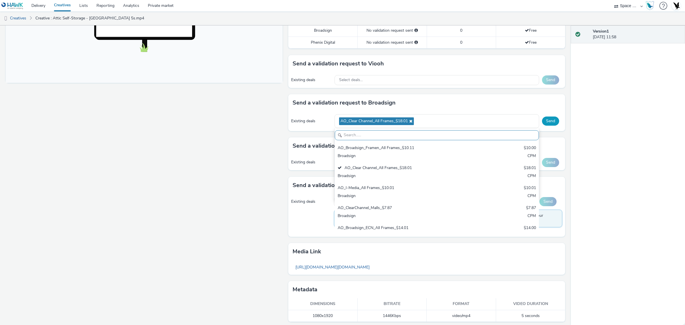
click at [542, 126] on button "Send" at bounding box center [550, 120] width 17 height 9
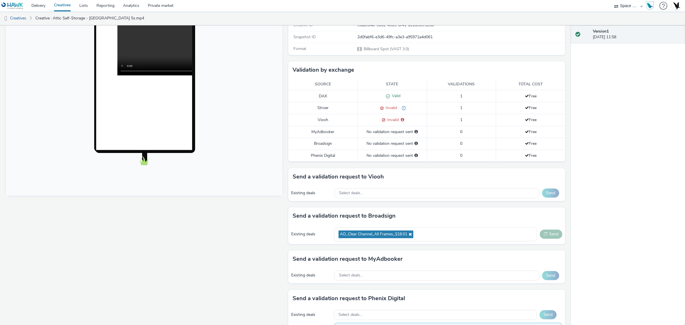
scroll to position [41, 0]
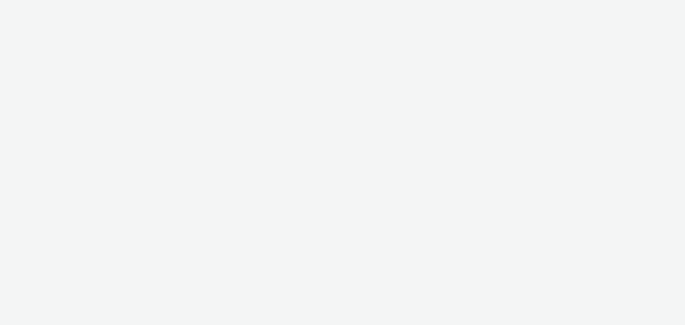
select select "76ad0396-c468-4d1d-af63-4d32e1bf98e8"
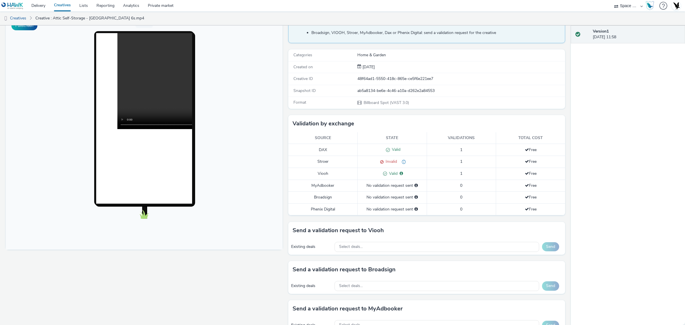
scroll to position [143, 0]
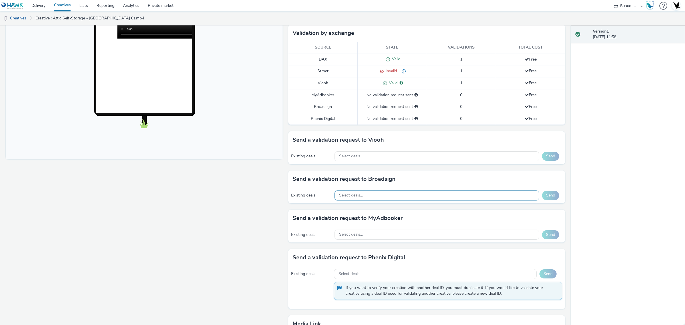
click at [412, 196] on div "Select deals..." at bounding box center [436, 195] width 205 height 10
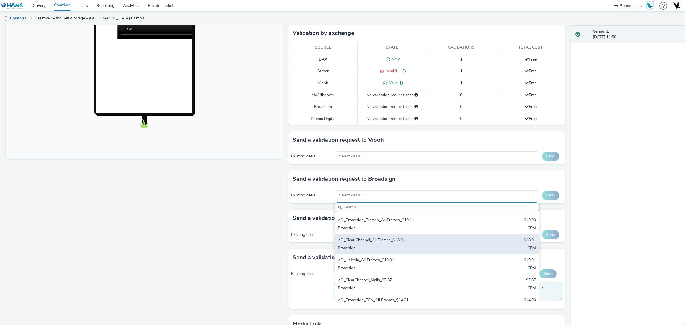
click at [404, 238] on div "AO_Clear Channel_All Frames_$18.01" at bounding box center [402, 240] width 131 height 7
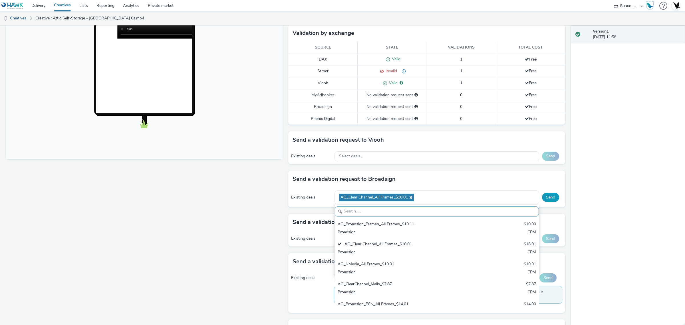
click at [548, 201] on button "Send" at bounding box center [550, 197] width 17 height 9
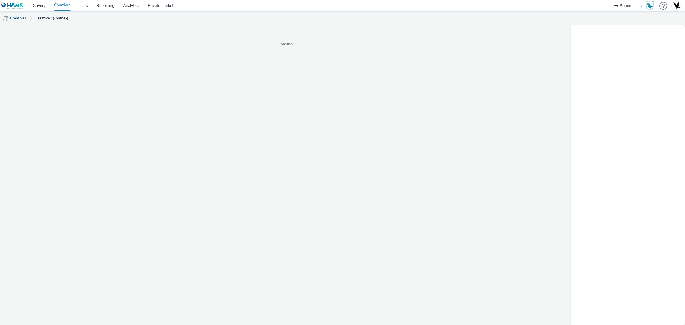
select select "76ad0396-c468-4d1d-af63-4d32e1bf98e8"
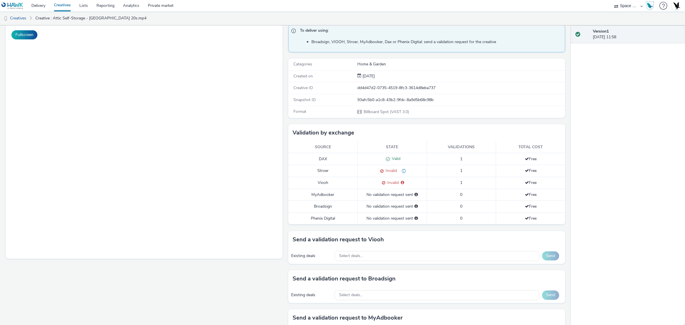
scroll to position [71, 0]
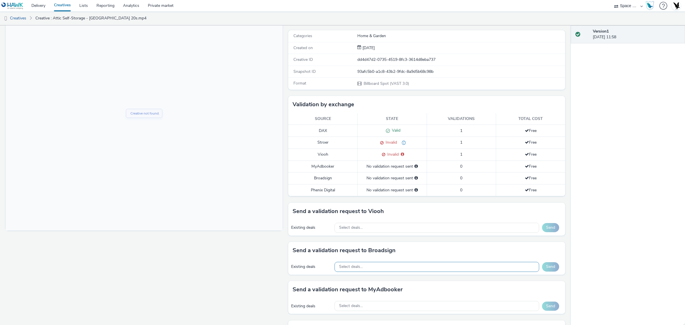
click at [379, 267] on div "Select deals..." at bounding box center [436, 267] width 205 height 10
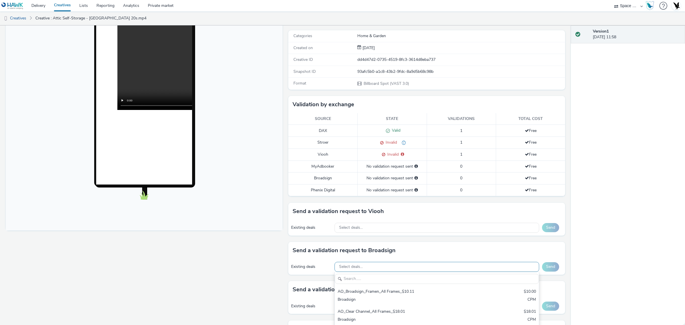
scroll to position [0, 0]
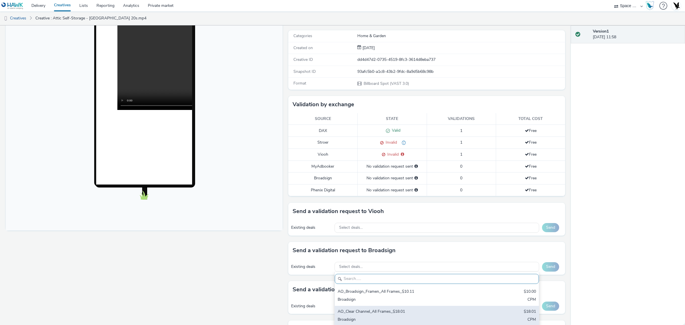
click at [398, 311] on div "AO_Clear Channel_All Frames_$18.01" at bounding box center [402, 311] width 131 height 7
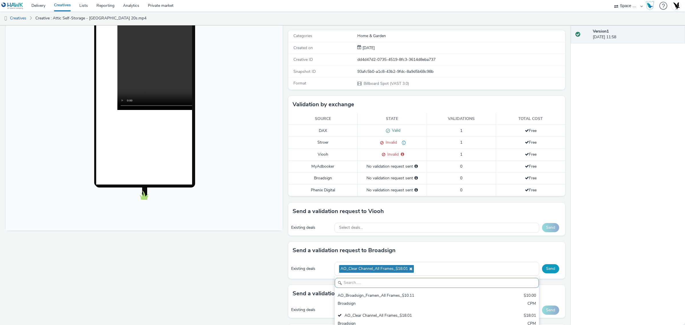
click at [546, 268] on button "Send" at bounding box center [550, 268] width 17 height 9
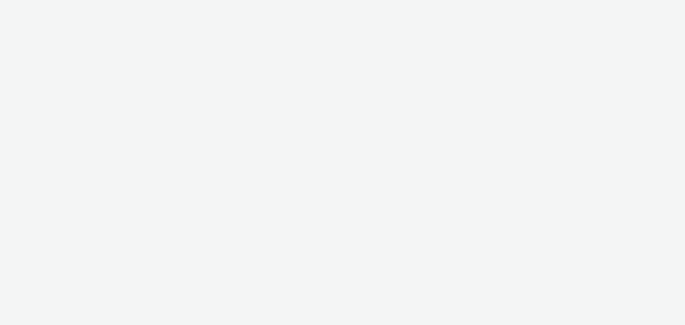
select select "76ad0396-c468-4d1d-af63-4d32e1bf98e8"
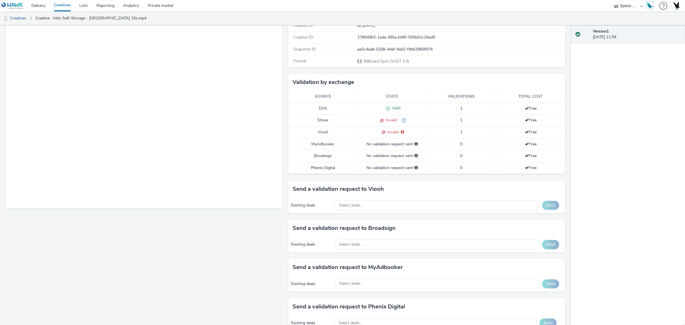
scroll to position [107, 0]
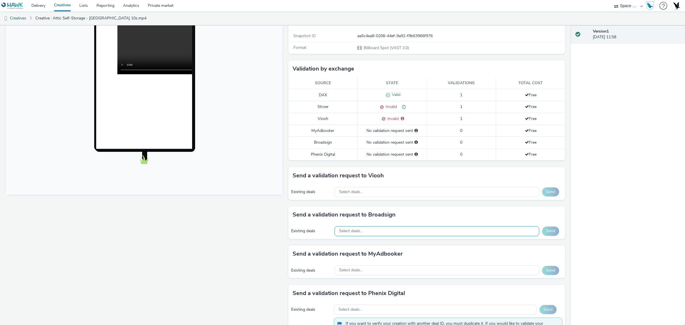
click at [385, 230] on div "Select deals..." at bounding box center [436, 231] width 205 height 10
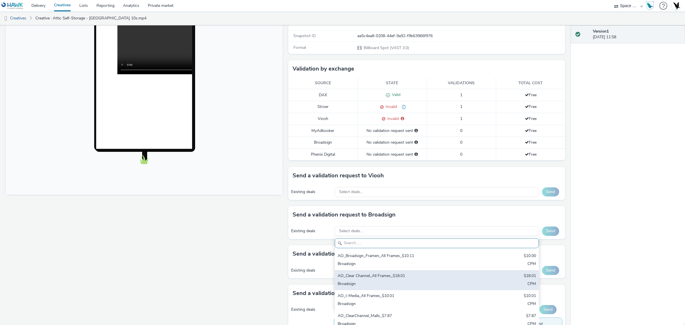
click at [383, 276] on div "AO_Clear Channel_All Frames_$18.01" at bounding box center [402, 276] width 131 height 7
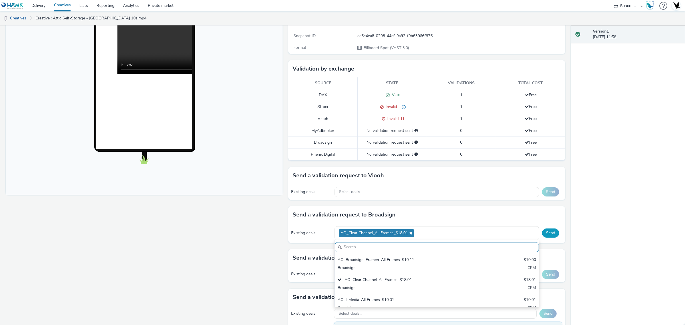
click at [543, 236] on button "Send" at bounding box center [550, 232] width 17 height 9
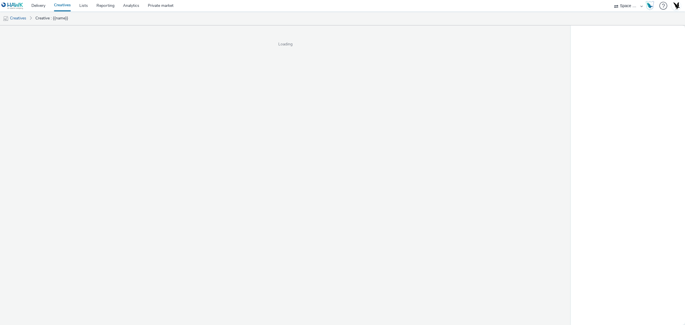
select select "76ad0396-c468-4d1d-af63-4d32e1bf98e8"
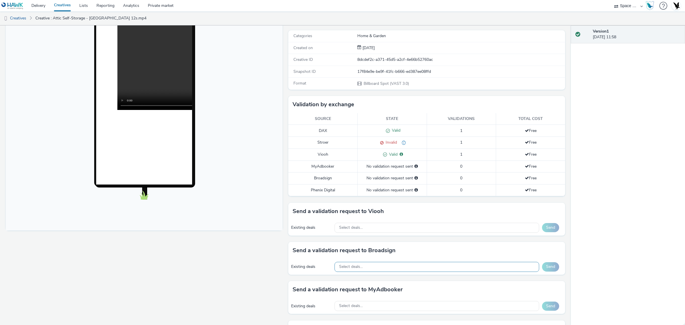
click at [370, 265] on div "Select deals..." at bounding box center [436, 267] width 205 height 10
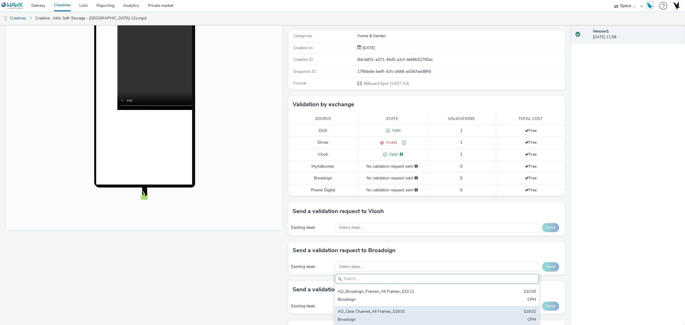
click at [365, 309] on div "AO_Clear Channel_All Frames_$18.01" at bounding box center [402, 311] width 131 height 7
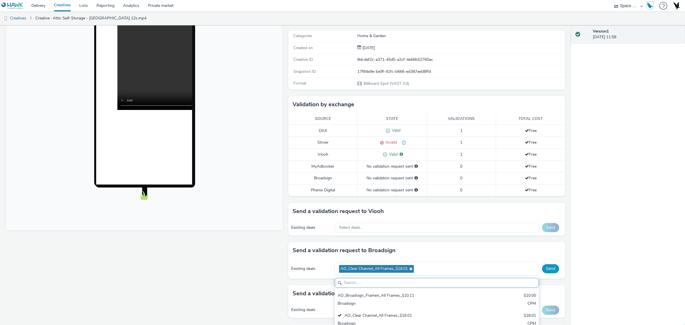
click at [542, 270] on button "Send" at bounding box center [550, 268] width 17 height 9
